Goal: Find specific page/section: Find specific page/section

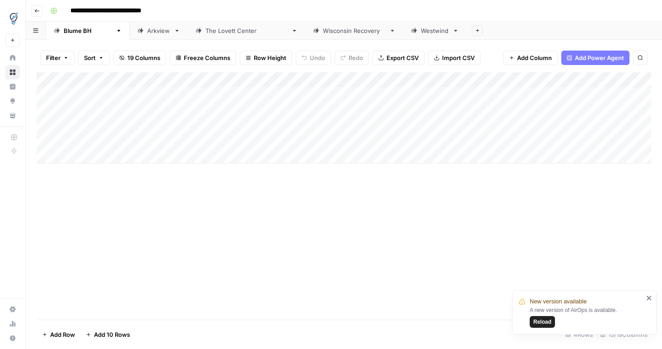
click at [38, 11] on icon "button" at bounding box center [36, 10] width 5 height 5
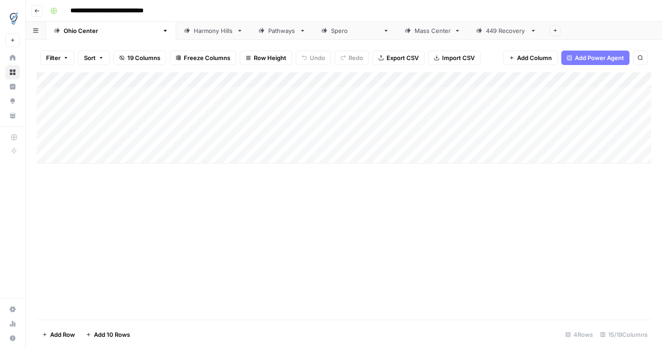
click at [39, 9] on icon "button" at bounding box center [36, 10] width 5 height 5
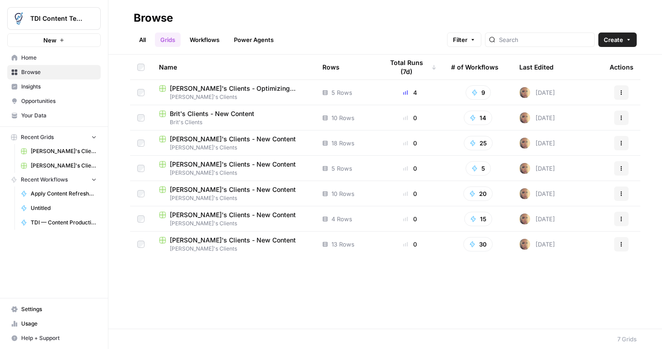
click at [208, 220] on span "Emily's Clients" at bounding box center [233, 223] width 149 height 8
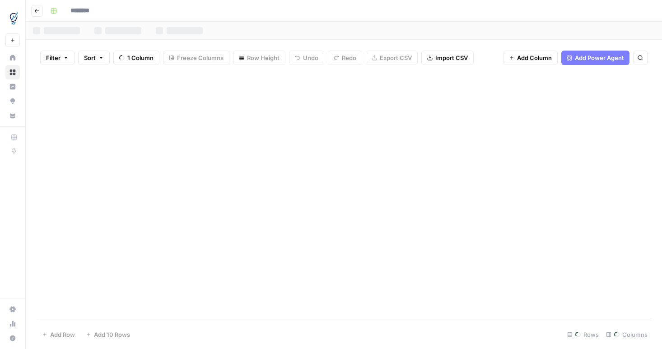
type input "**********"
